Goal: Task Accomplishment & Management: Complete application form

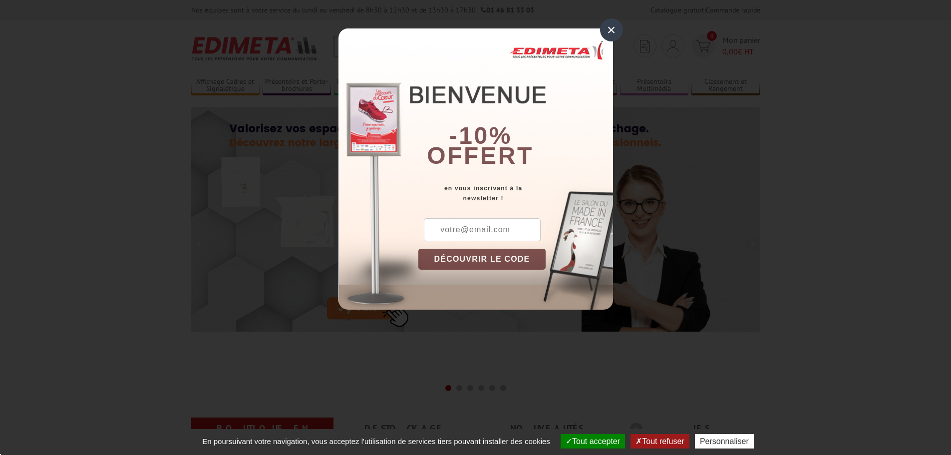
click at [607, 34] on div "×" at bounding box center [611, 29] width 23 height 23
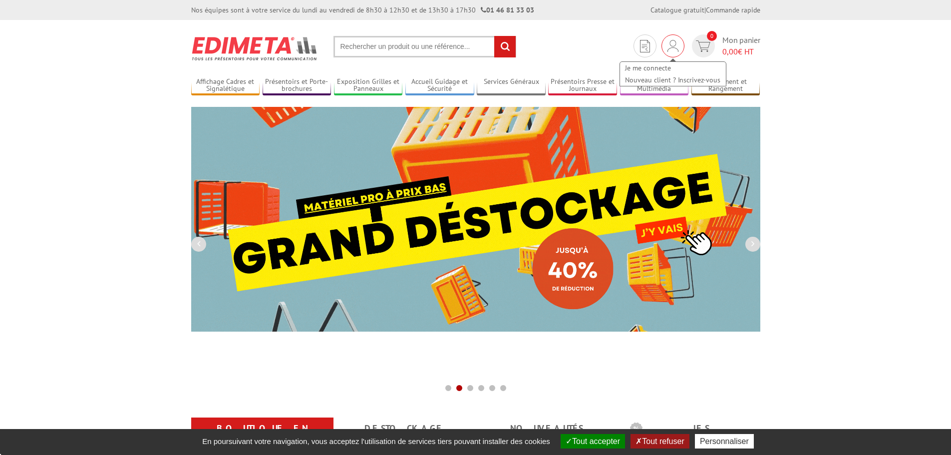
click at [671, 42] on img at bounding box center [673, 46] width 11 height 12
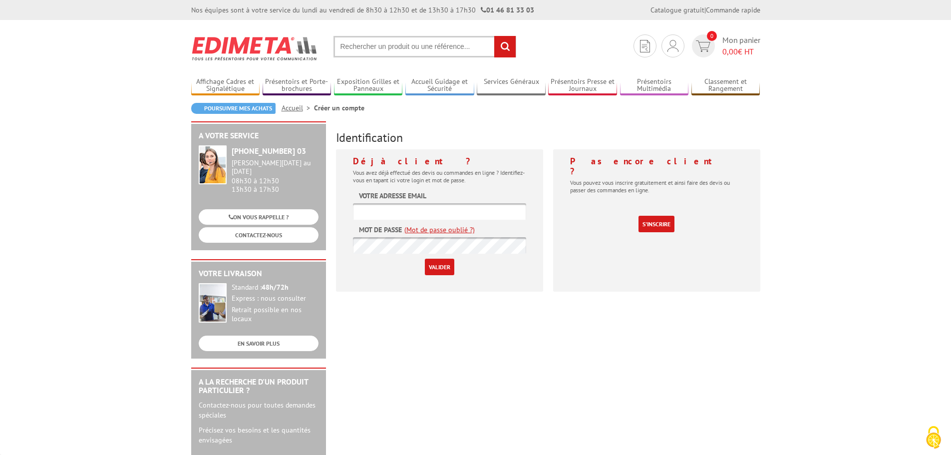
click at [393, 209] on input "text" at bounding box center [439, 211] width 173 height 16
type input "responsable.gestion@jsc43.fr"
click at [446, 231] on link "(Mot de passe oublié ?)" at bounding box center [440, 230] width 70 height 10
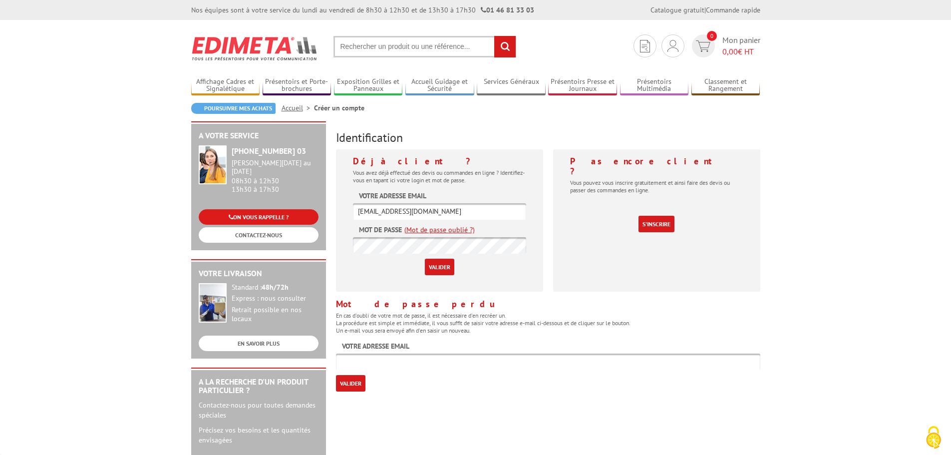
drag, startPoint x: 454, startPoint y: 212, endPoint x: 315, endPoint y: 212, distance: 138.9
click at [315, 212] on div "A votre service +33 (0)1 46 81 33 03 Du Lundi au Vendredi 08h30 à 12h30 13h30 à…" at bounding box center [475, 387] width 579 height 532
click at [353, 363] on input "text" at bounding box center [548, 362] width 425 height 16
paste input "responsable.gestion@jsc43.fr"
type input "responsable.gestion@jsc43.fr"
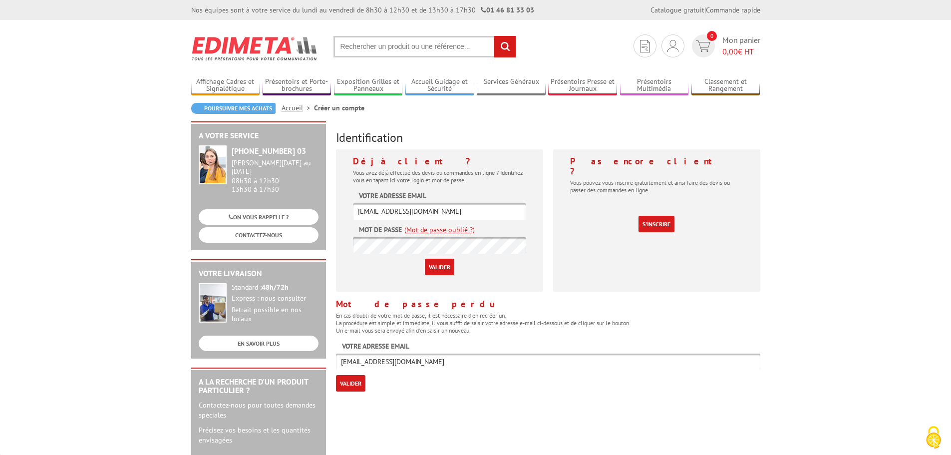
click at [355, 384] on input "Valider" at bounding box center [350, 383] width 29 height 16
